Goal: Task Accomplishment & Management: Manage account settings

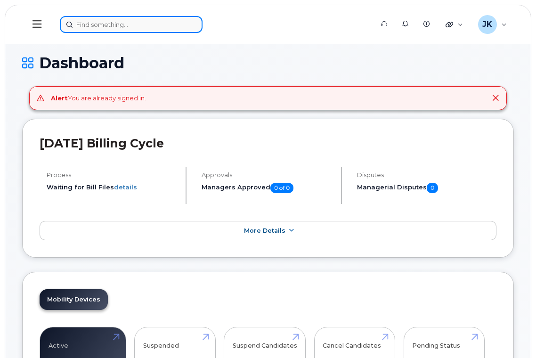
click at [124, 26] on input at bounding box center [131, 24] width 143 height 17
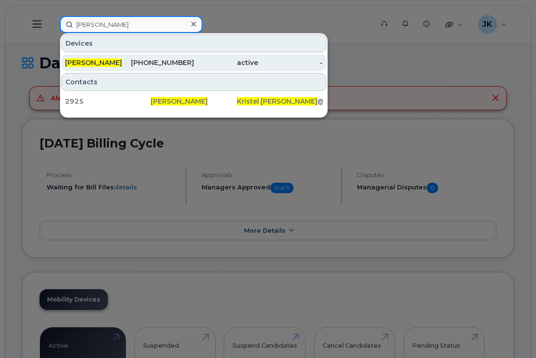
type input "kristel busby"
click at [137, 58] on div "780-238-4259" at bounding box center [162, 62] width 65 height 9
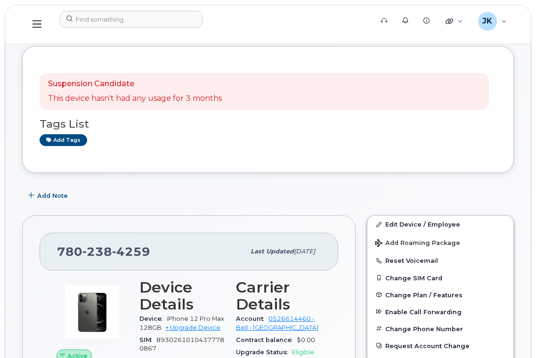
scroll to position [63, 0]
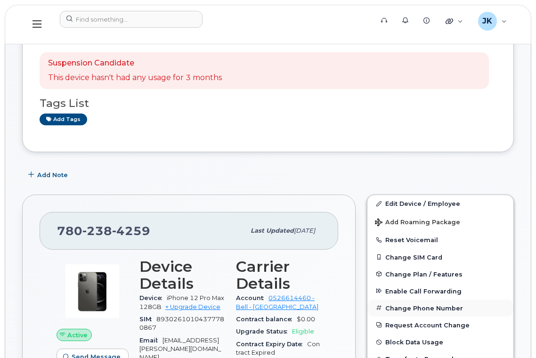
click at [406, 309] on button "Change Phone Number" at bounding box center [440, 308] width 146 height 17
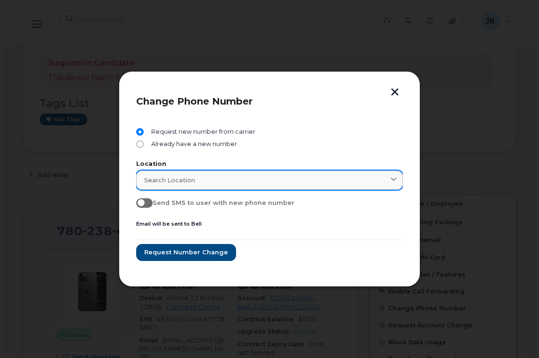
click at [169, 182] on span "Search location" at bounding box center [169, 180] width 51 height 9
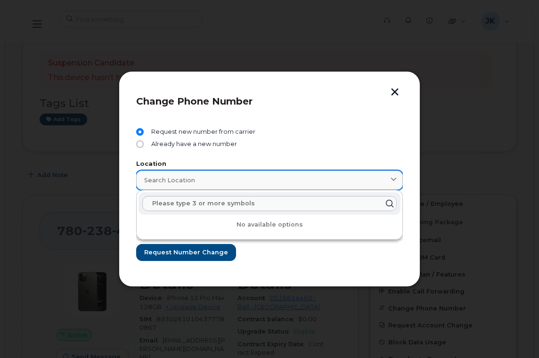
click at [169, 182] on span "Search location" at bounding box center [169, 180] width 51 height 9
click at [122, 177] on div "Change Phone Number Request new number from carrier Already have a new number L…" at bounding box center [269, 178] width 301 height 215
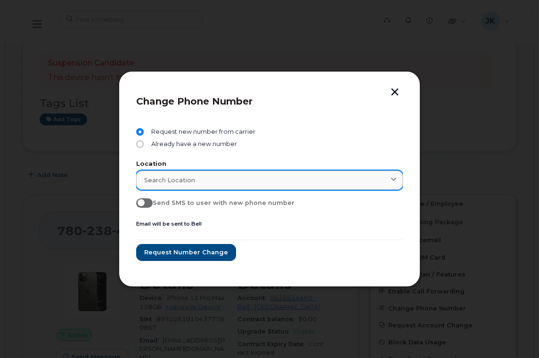
click at [194, 180] on div "Search location" at bounding box center [269, 180] width 251 height 9
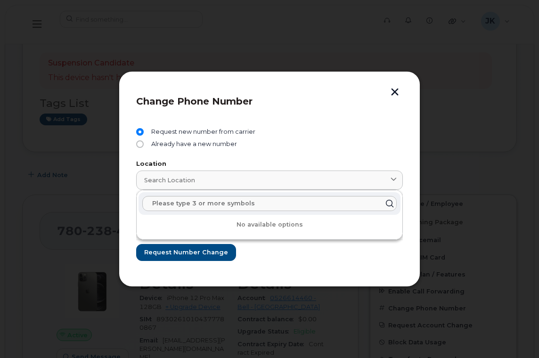
click at [122, 179] on div "Change Phone Number Request new number from carrier Already have a new number L…" at bounding box center [269, 178] width 301 height 215
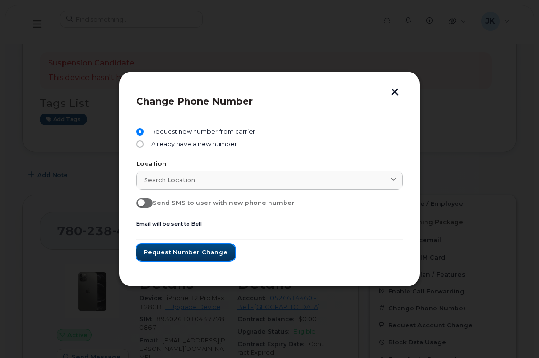
click at [182, 255] on span "Request number change" at bounding box center [186, 252] width 84 height 9
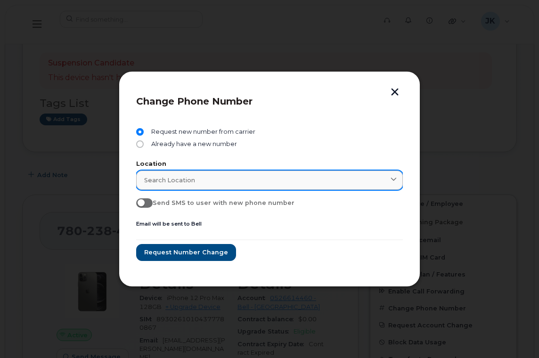
click at [230, 184] on div "Search location" at bounding box center [269, 180] width 251 height 9
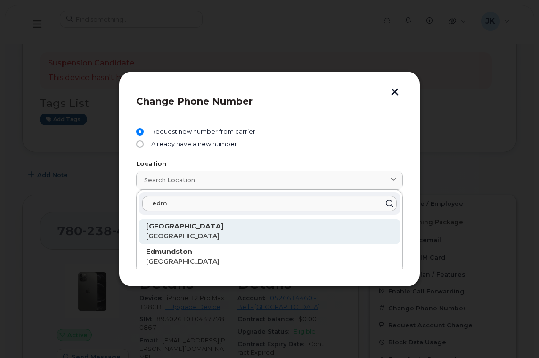
type input "edm"
click at [154, 230] on p "[GEOGRAPHIC_DATA]" at bounding box center [269, 226] width 247 height 10
type input "[GEOGRAPHIC_DATA]"
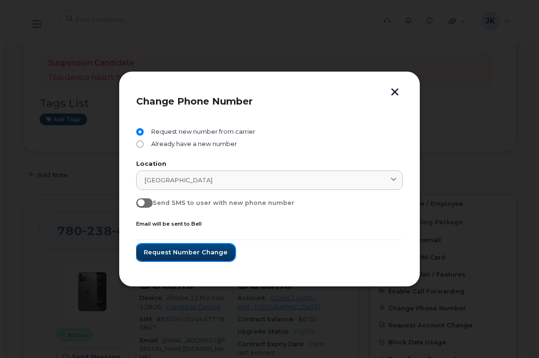
click at [195, 251] on span "Request number change" at bounding box center [186, 252] width 84 height 9
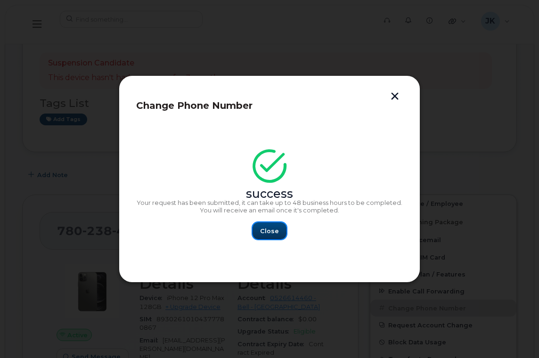
click at [270, 231] on span "Close" at bounding box center [269, 231] width 19 height 9
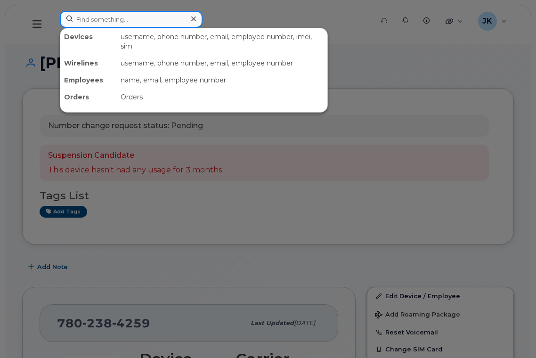
click at [125, 16] on input at bounding box center [131, 19] width 143 height 17
paste input "GQ4MGKV0CF"
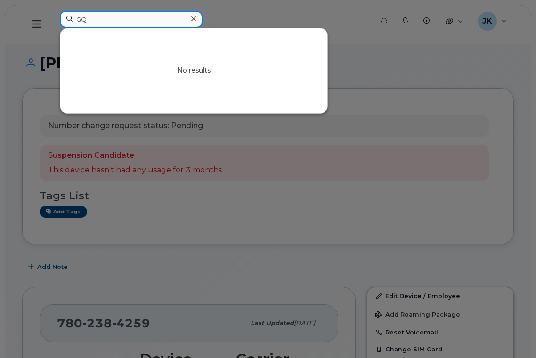
type input "G"
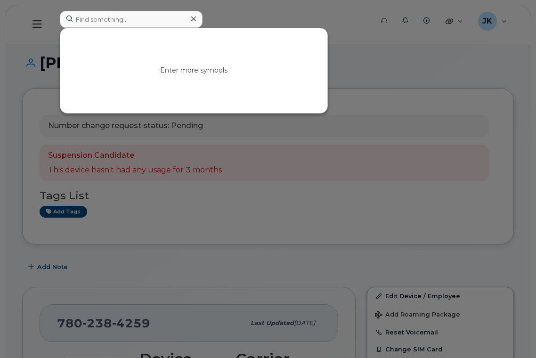
click at [349, 32] on div at bounding box center [268, 179] width 536 height 358
